Goal: Check status: Check status

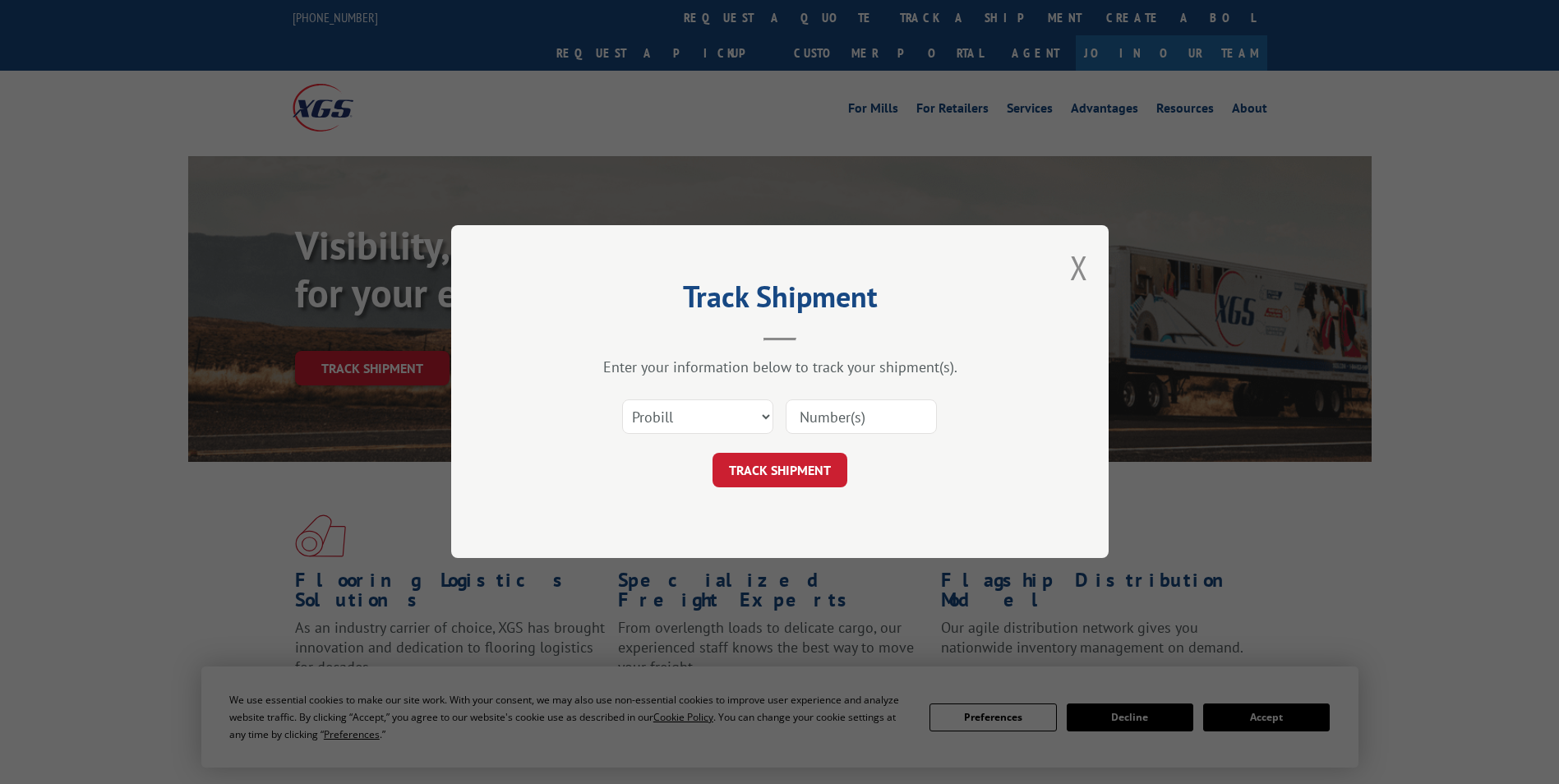
click at [857, 420] on input at bounding box center [861, 417] width 151 height 34
paste input "2877432"
click at [817, 421] on input "2877432" at bounding box center [861, 417] width 151 height 34
paste input "2877432"
type input "28287743277432"
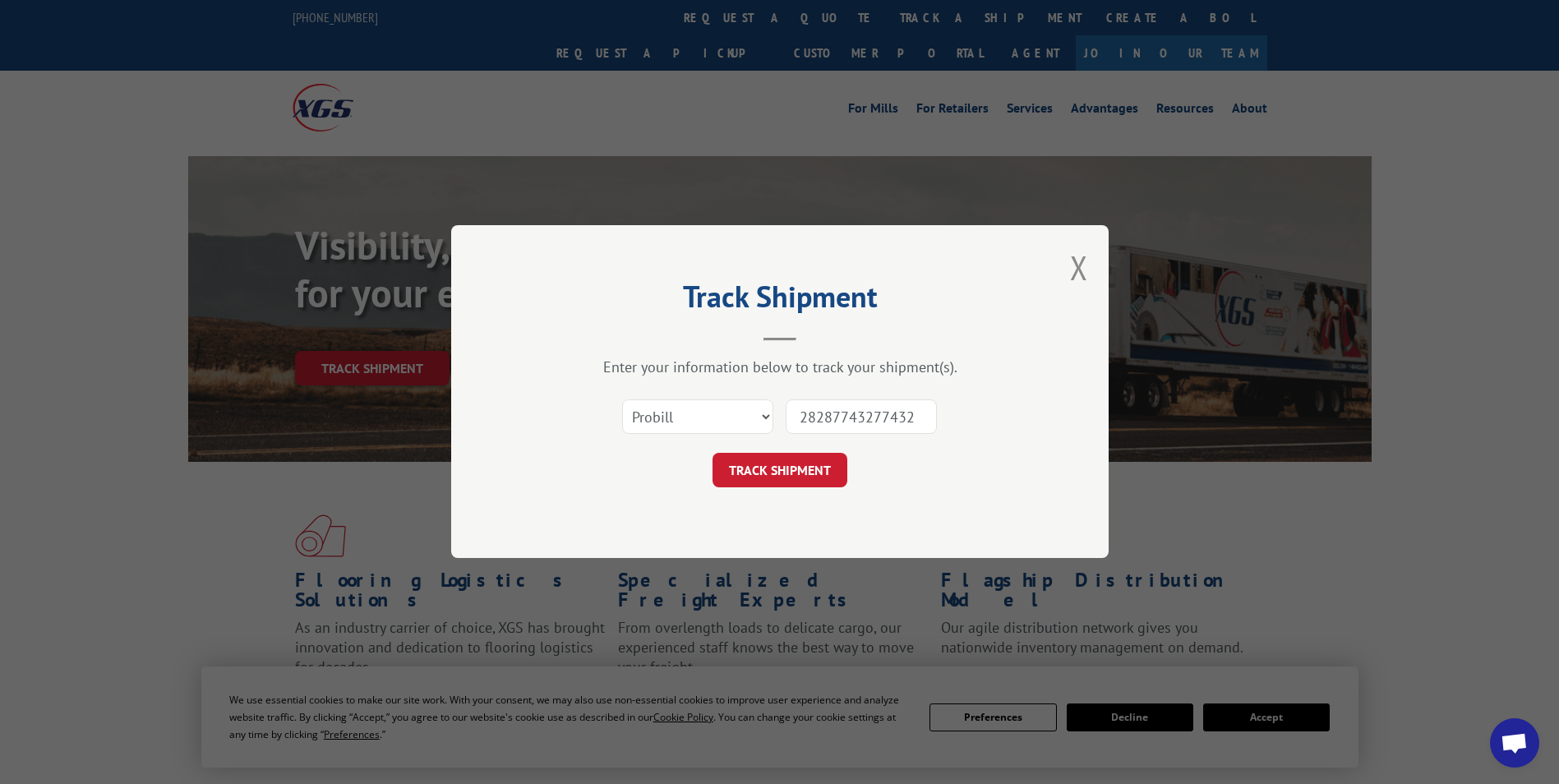
drag, startPoint x: 915, startPoint y: 418, endPoint x: 649, endPoint y: 424, distance: 266.1
click at [651, 424] on div "Select category... Probill BOL PO 28287743277432" at bounding box center [780, 418] width 493 height 54
paste input "2877432"
type input "2877432"
click at [781, 464] on button "TRACK SHIPMENT" at bounding box center [780, 470] width 135 height 34
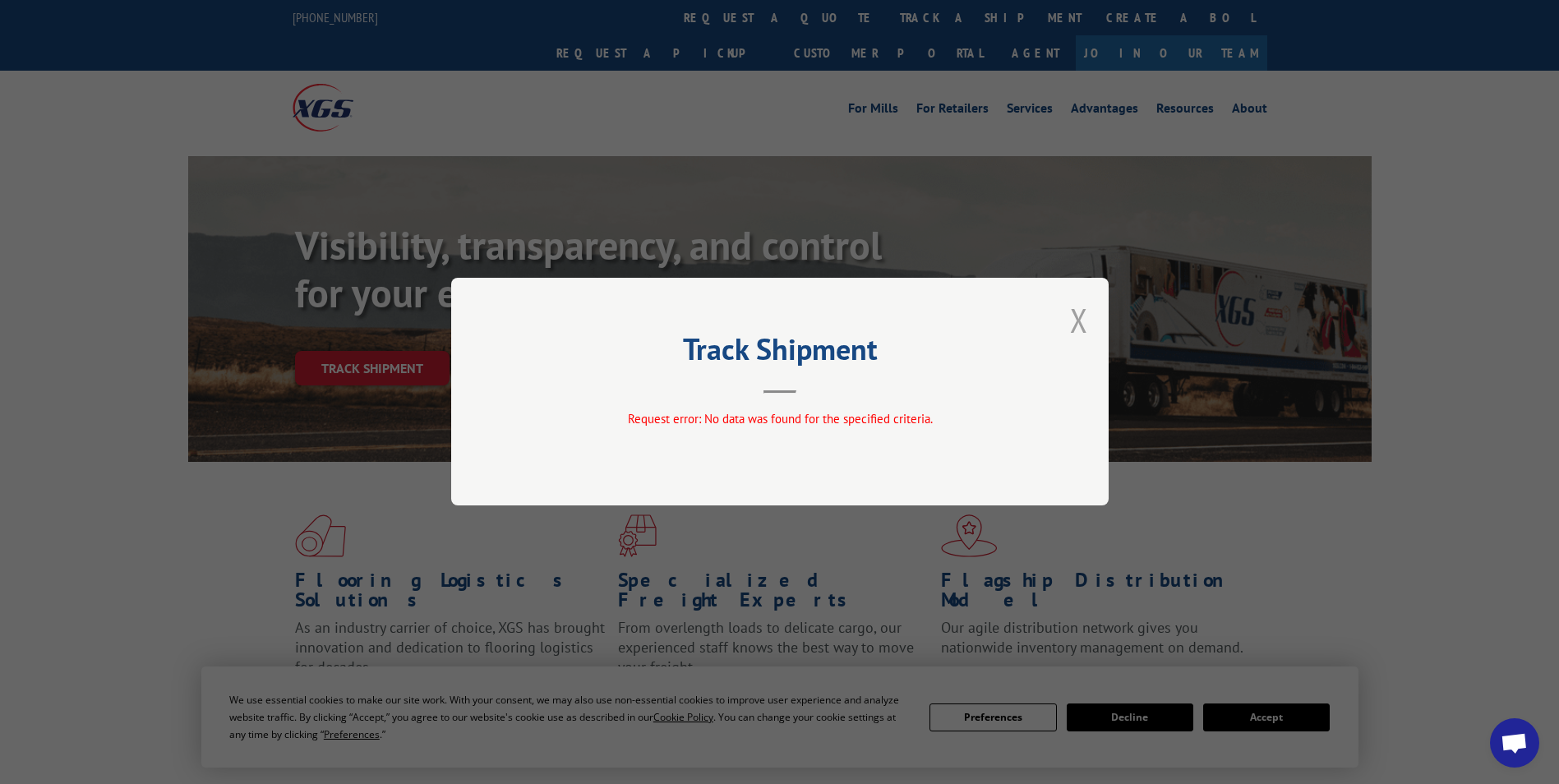
click at [1082, 309] on button "Close modal" at bounding box center [1079, 320] width 18 height 44
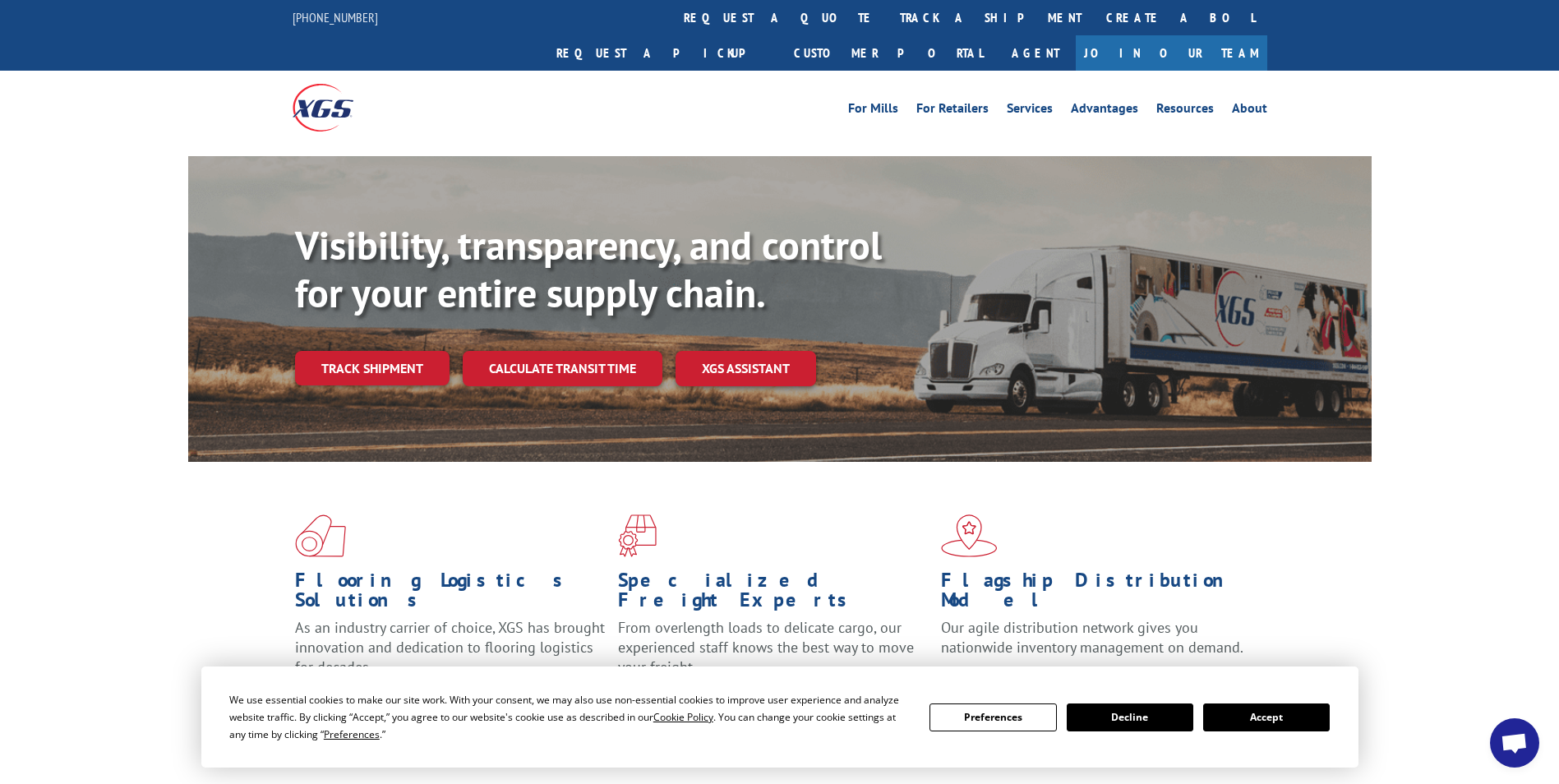
click at [887, 17] on link "track a shipment" at bounding box center [991, 17] width 206 height 35
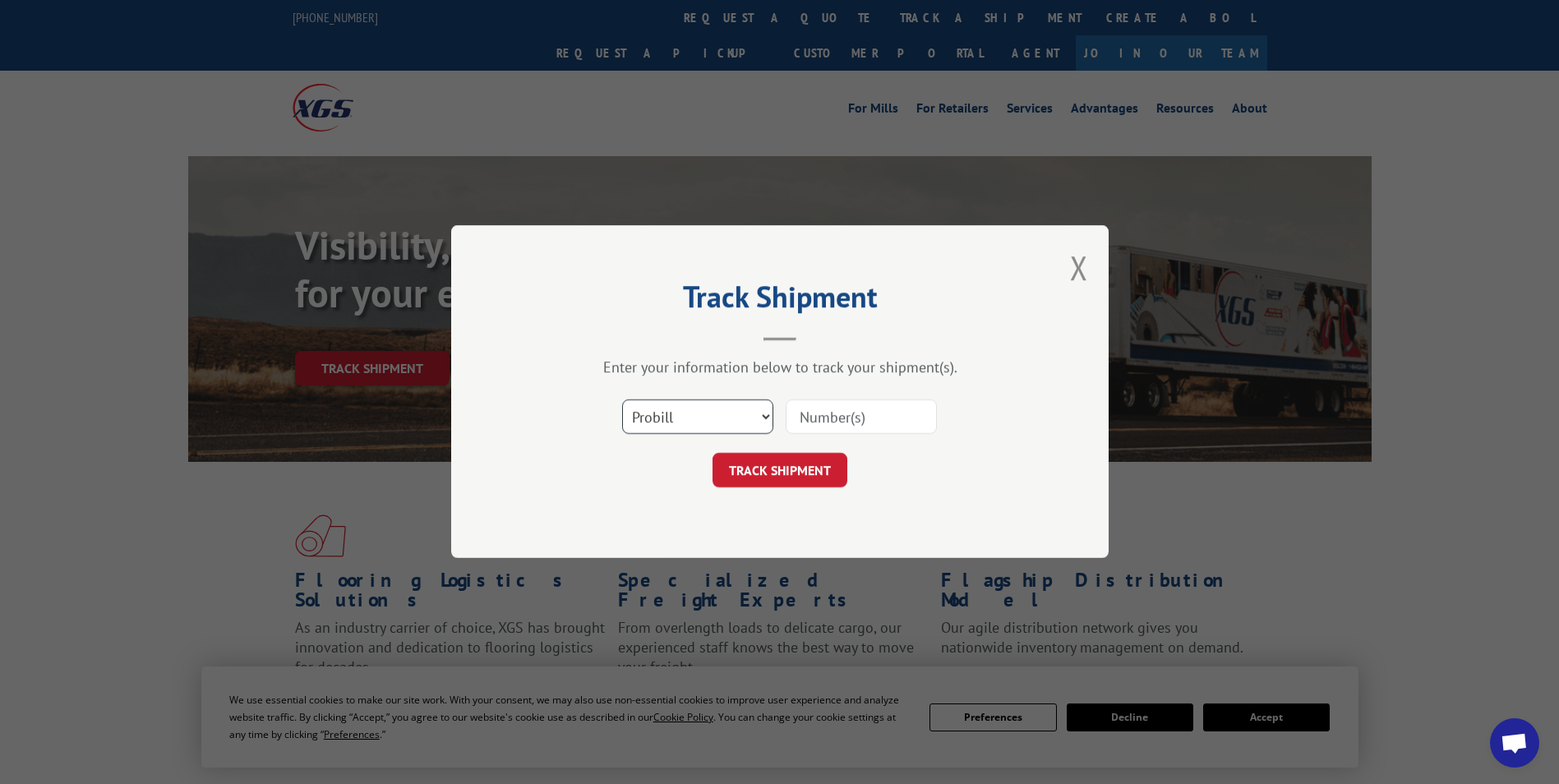
click at [761, 413] on select "Select category... Probill BOL PO" at bounding box center [698, 417] width 151 height 34
select select "bol"
click at [623, 400] on select "Select category... Probill BOL PO" at bounding box center [698, 417] width 151 height 34
click at [830, 414] on input at bounding box center [861, 417] width 151 height 34
paste input "2877432"
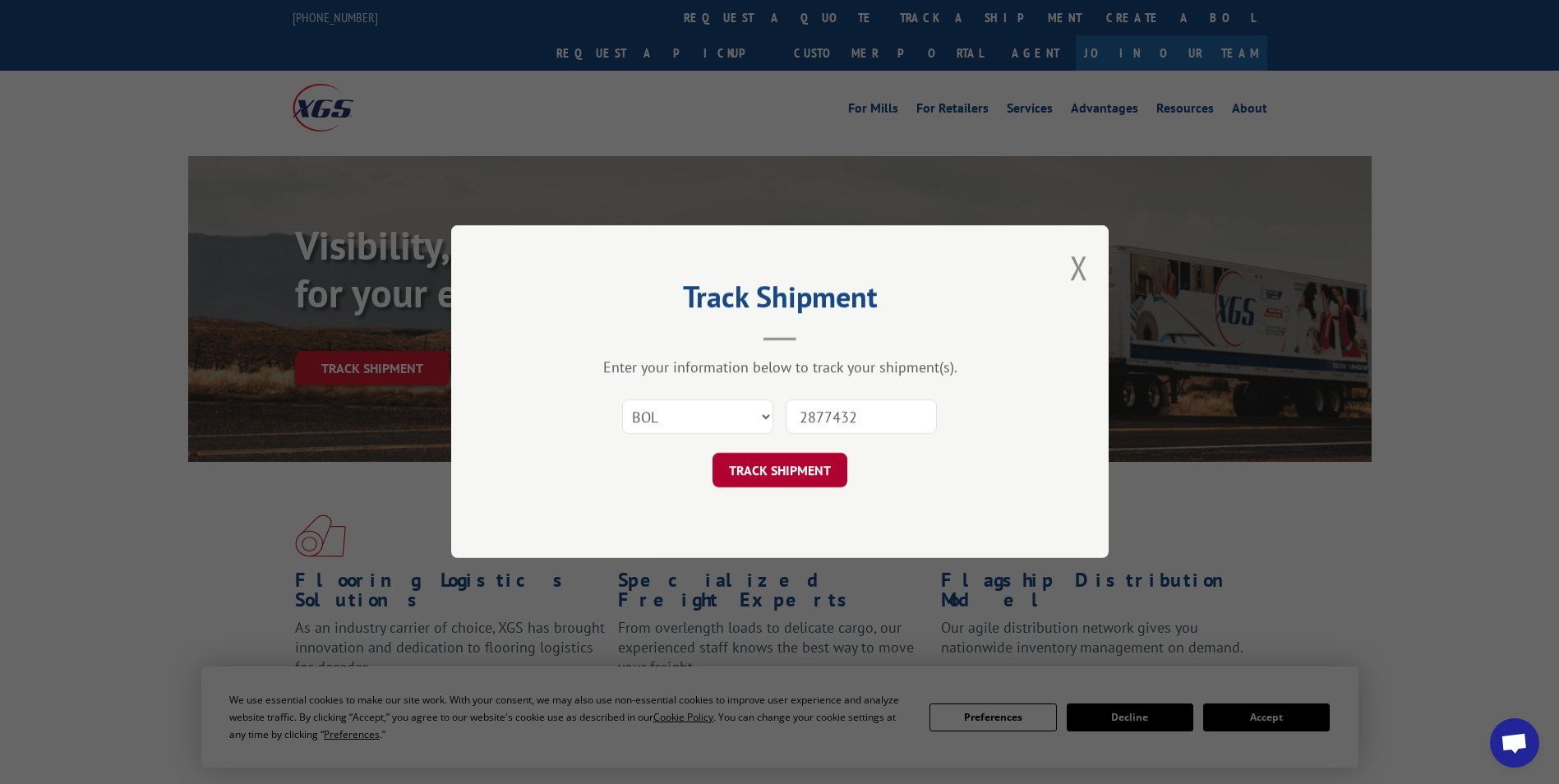
type input "2877432"
click at [819, 473] on button "TRACK SHIPMENT" at bounding box center [780, 470] width 135 height 34
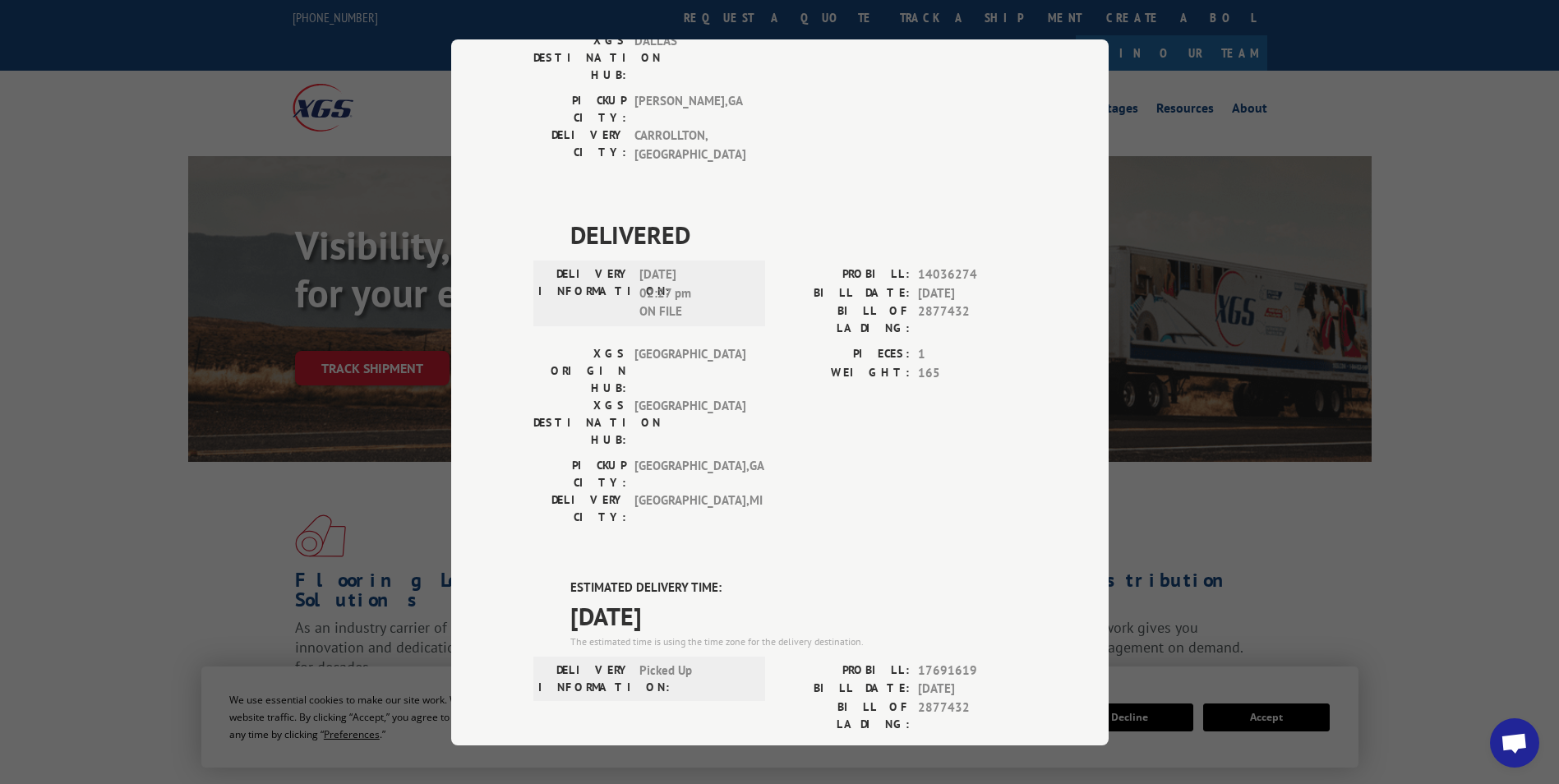
scroll to position [958, 0]
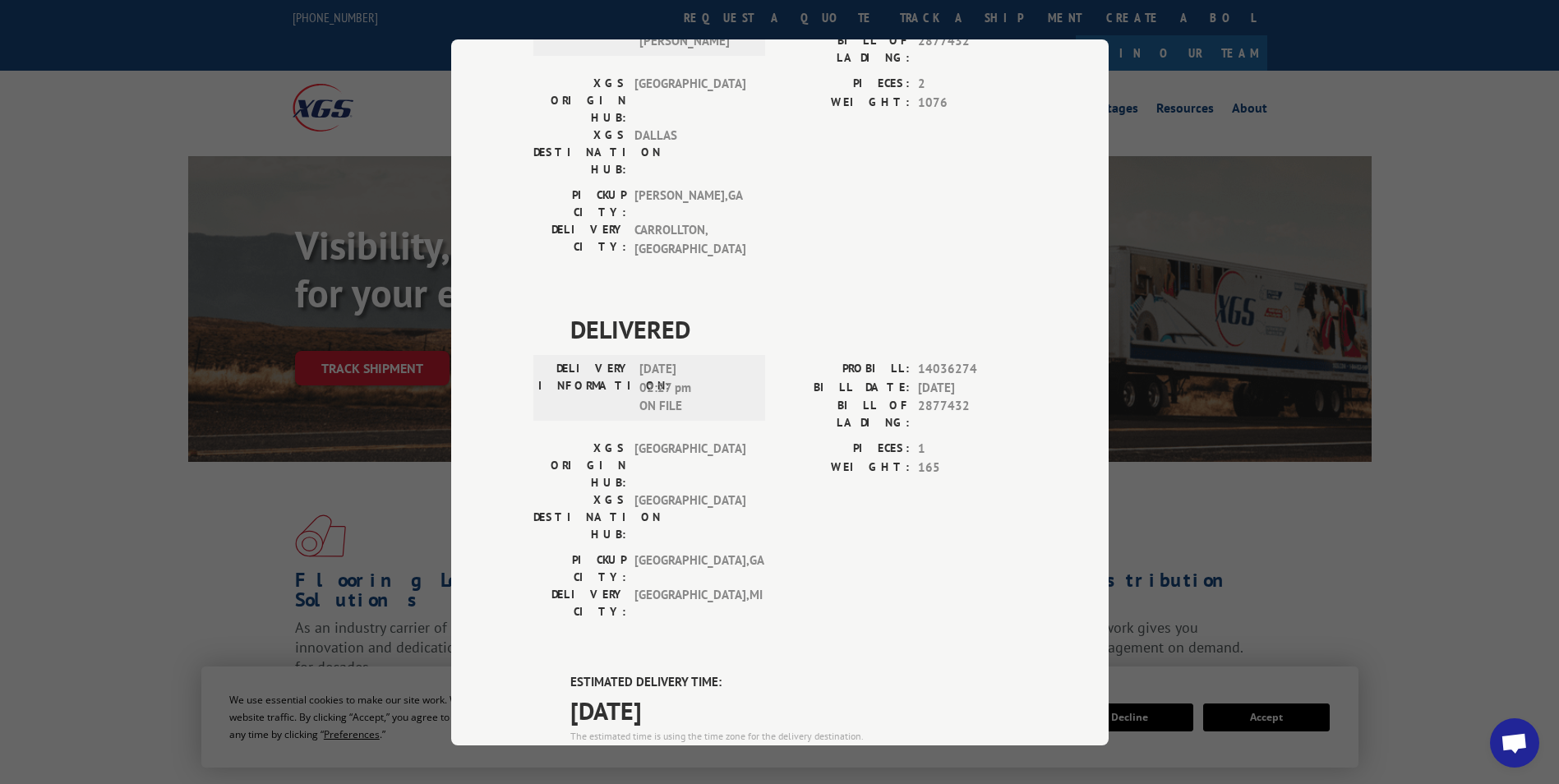
drag, startPoint x: 970, startPoint y: 392, endPoint x: 858, endPoint y: 391, distance: 112.0
click at [858, 755] on div "PROBILL: 17691619" at bounding box center [903, 765] width 247 height 19
copy div "PROBILL: 17691619"
drag, startPoint x: 1437, startPoint y: 522, endPoint x: 1426, endPoint y: 494, distance: 30.1
click at [1437, 521] on div "Track Shipment DELIVERED DELIVERY INFORMATION: PROBILL: 9301517 BILL DATE: [DAT…" at bounding box center [779, 392] width 1559 height 784
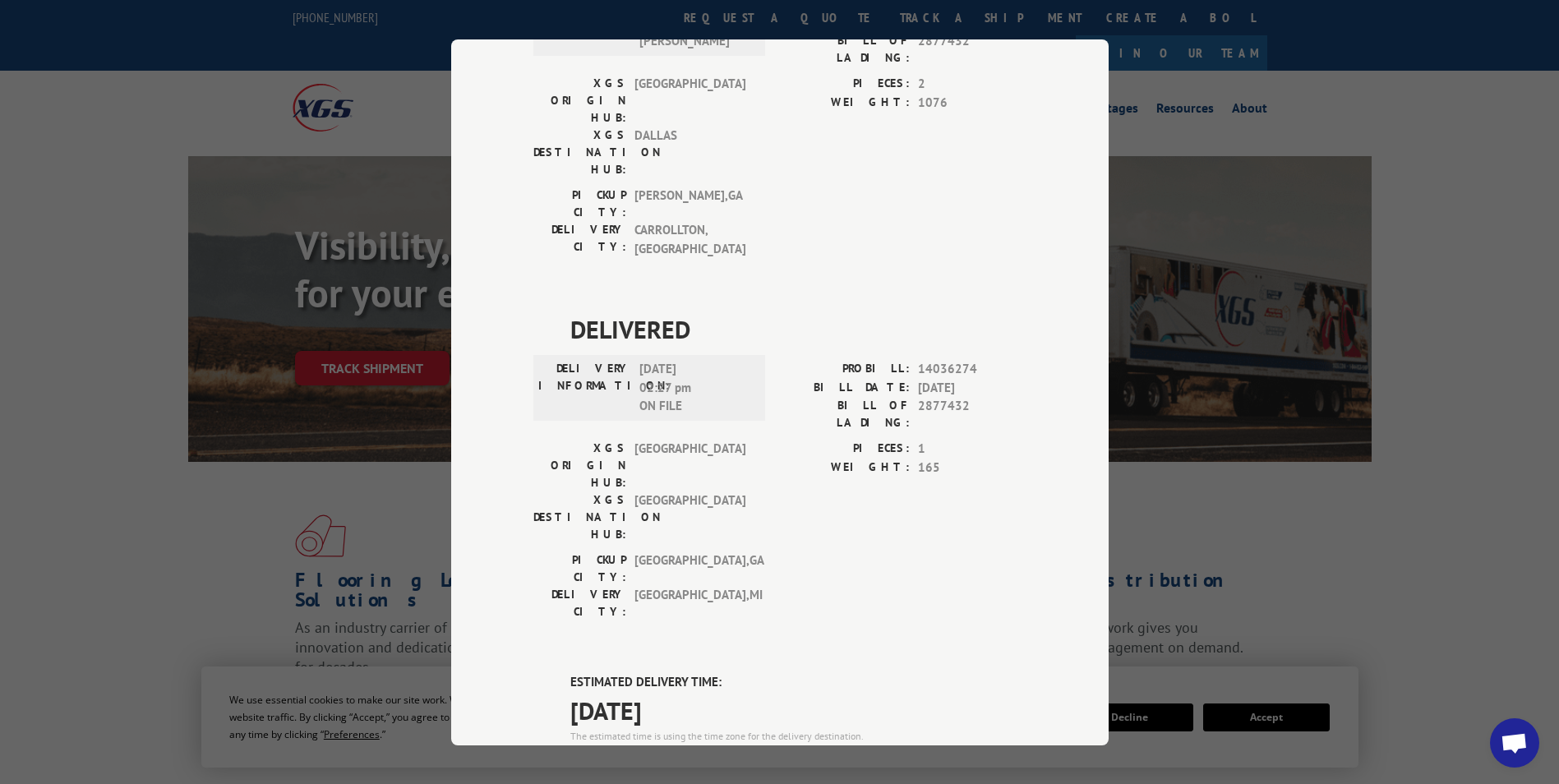
click at [1384, 89] on div "Track Shipment DELIVERED DELIVERY INFORMATION: PROBILL: 9301517 BILL DATE: [DAT…" at bounding box center [779, 392] width 1559 height 784
